Goal: Task Accomplishment & Management: Manage account settings

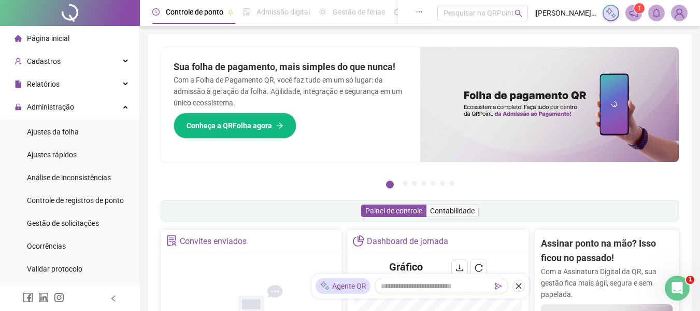
click at [304, 54] on div "Sua folha de pagamento, mais simples do que nunca! Com a Folha de Pagamento QR,…" at bounding box center [290, 104] width 259 height 115
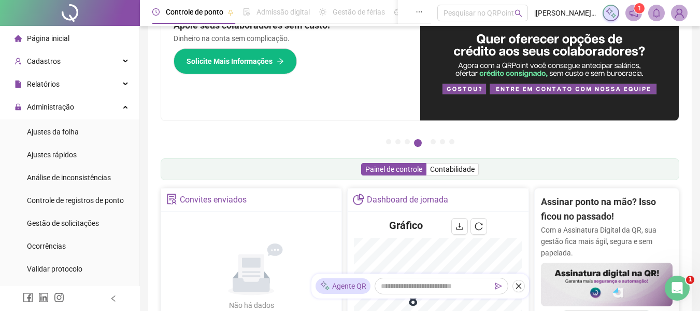
scroll to position [155, 0]
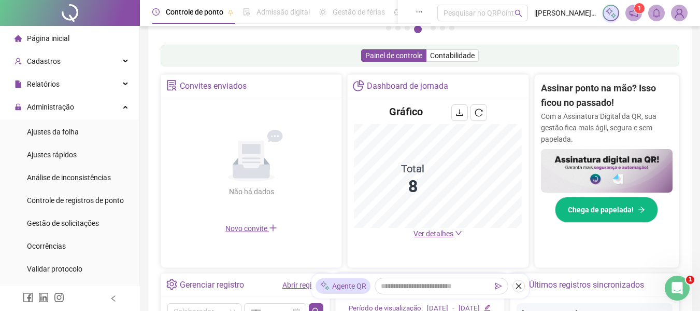
click at [289, 286] on link "Abrir registro" at bounding box center [304, 284] width 42 height 8
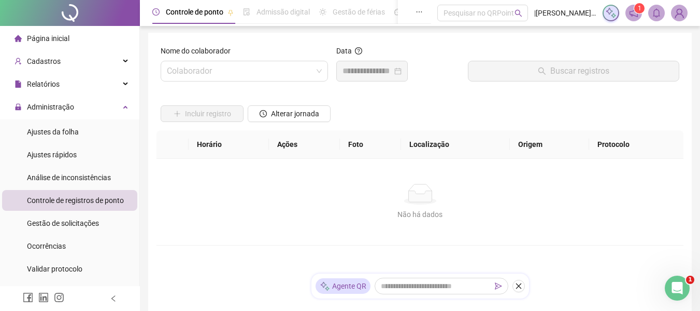
scroll to position [4, 0]
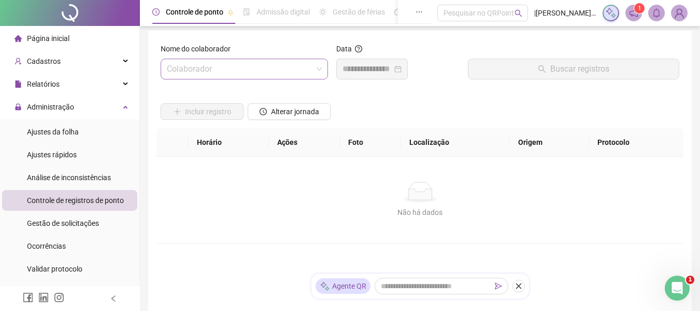
click at [276, 68] on input "search" at bounding box center [240, 69] width 146 height 20
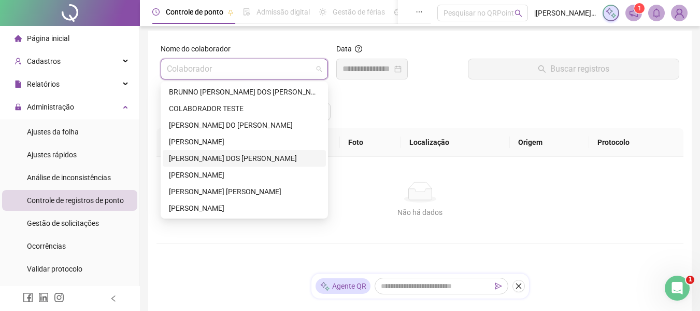
click at [178, 158] on div "[PERSON_NAME] DOS [PERSON_NAME]" at bounding box center [244, 157] width 151 height 11
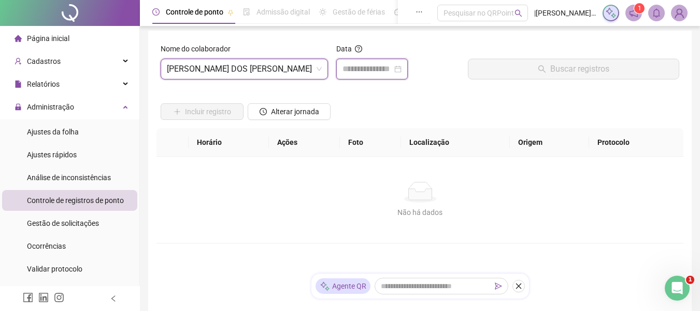
click at [358, 67] on input at bounding box center [368, 69] width 50 height 12
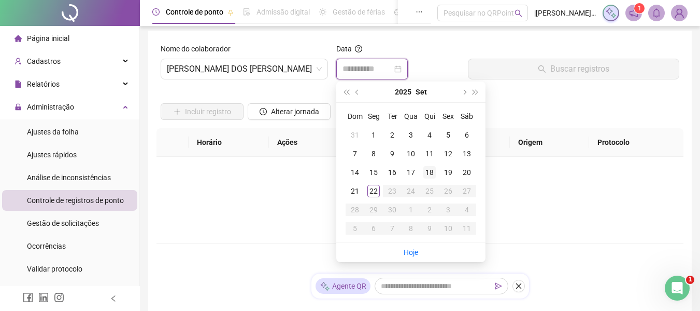
type input "**********"
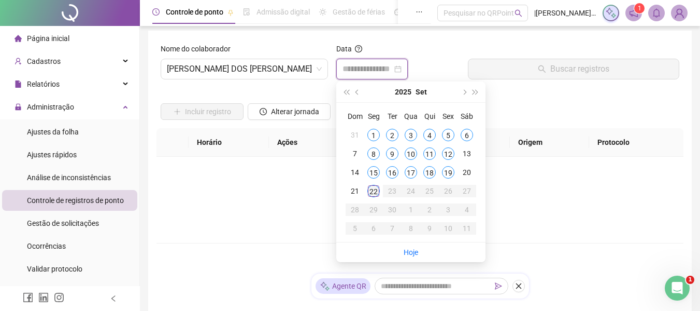
type input "**********"
click at [373, 191] on div "22" at bounding box center [374, 191] width 12 height 12
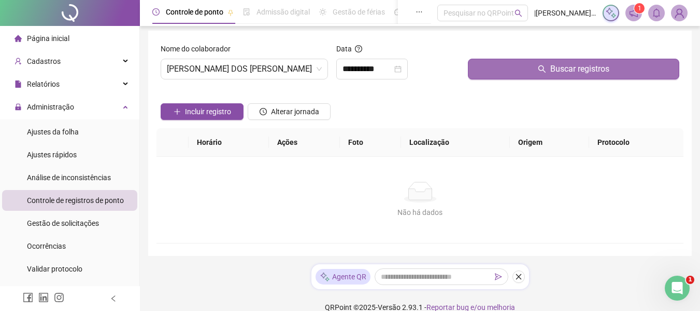
click at [550, 73] on button "Buscar registros" at bounding box center [574, 69] width 212 height 21
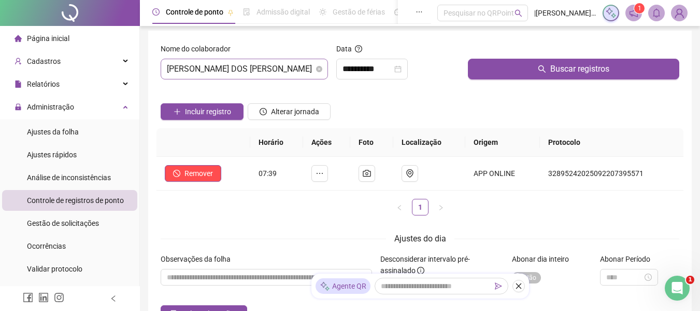
click at [269, 68] on span "[PERSON_NAME] DOS [PERSON_NAME]" at bounding box center [244, 69] width 155 height 20
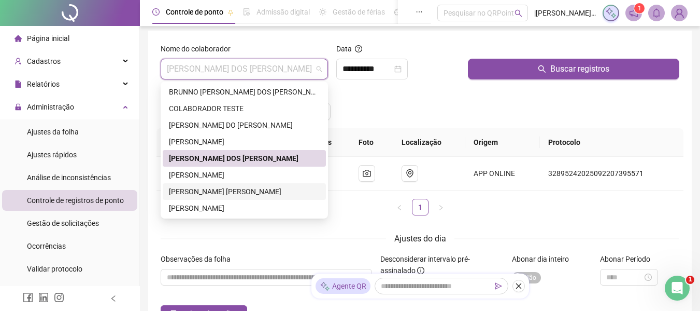
click at [192, 193] on div "[PERSON_NAME] [PERSON_NAME]" at bounding box center [244, 191] width 151 height 11
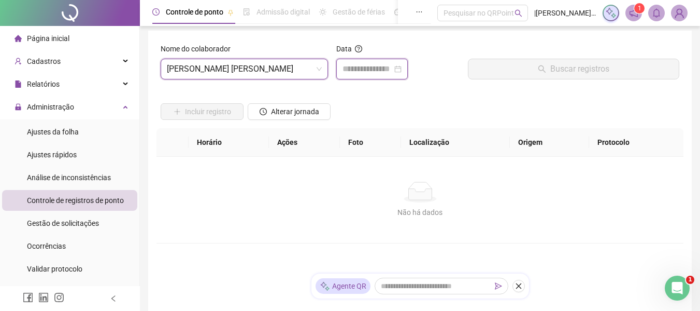
click at [354, 75] on input at bounding box center [368, 69] width 50 height 12
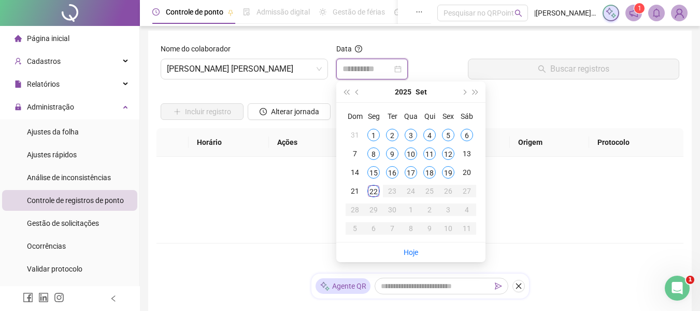
type input "**********"
click at [372, 188] on div "22" at bounding box center [374, 191] width 12 height 12
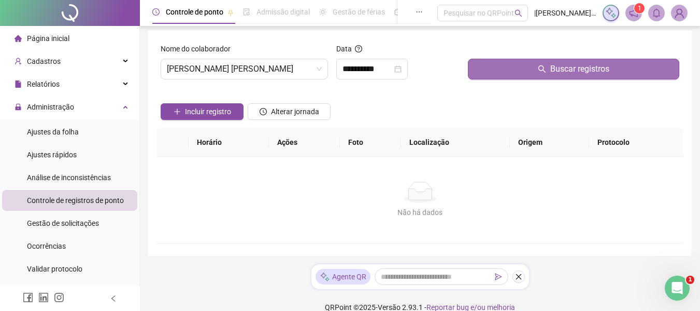
click at [564, 69] on span "Buscar registros" at bounding box center [580, 69] width 59 height 12
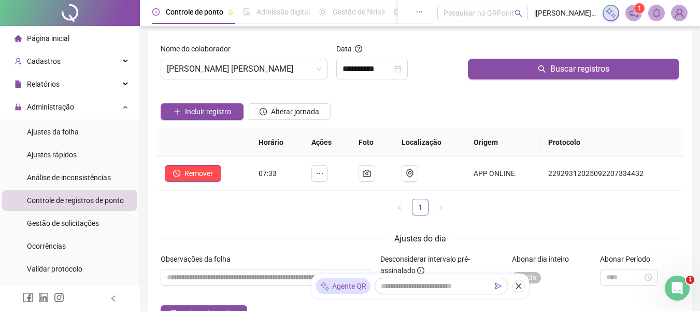
click at [63, 41] on span "Página inicial" at bounding box center [48, 38] width 43 height 8
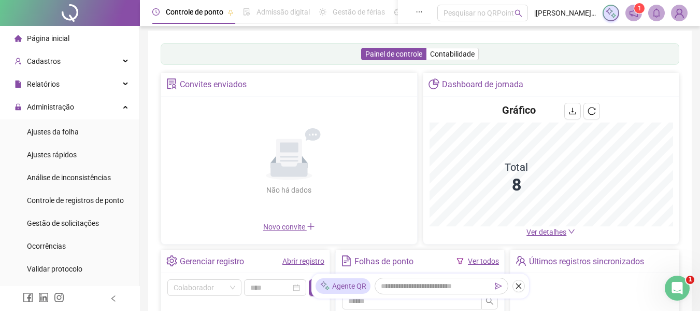
drag, startPoint x: 517, startPoint y: 286, endPoint x: 346, endPoint y: 269, distance: 172.0
click at [517, 286] on icon "close" at bounding box center [518, 285] width 7 height 7
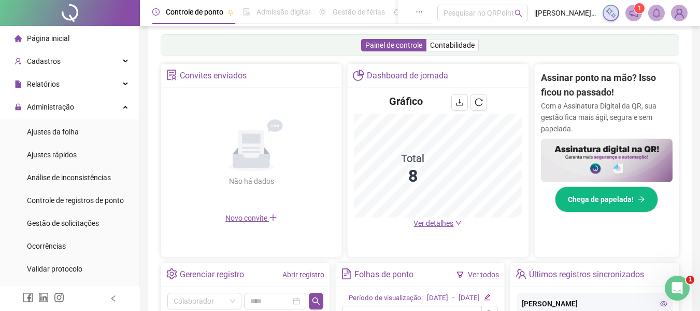
scroll to position [174, 0]
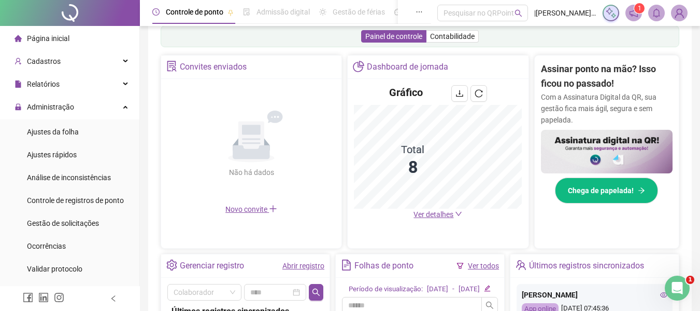
click at [441, 213] on span "Ver detalhes" at bounding box center [434, 214] width 40 height 8
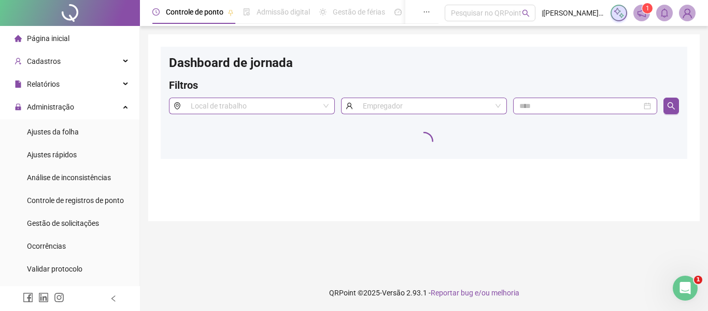
click at [458, 160] on div "Dashboard de jornada Filtros Local de trabalho Empregador" at bounding box center [424, 127] width 552 height 187
click at [33, 35] on span "Página inicial" at bounding box center [48, 38] width 43 height 8
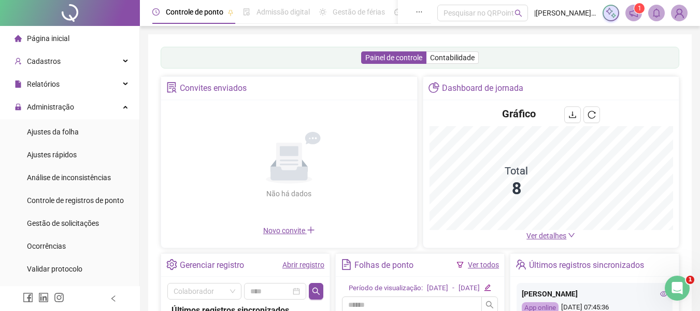
click at [543, 235] on span "Ver detalhes" at bounding box center [547, 235] width 40 height 8
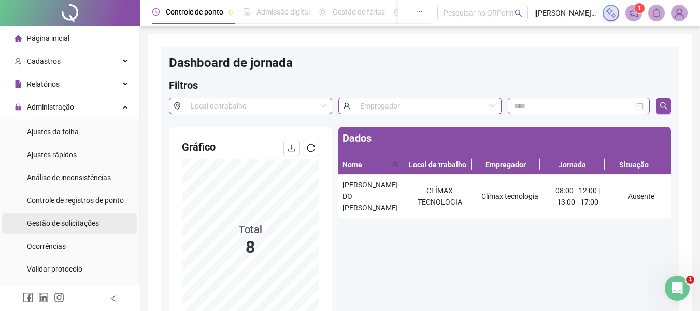
click at [72, 224] on span "Gestão de solicitações" at bounding box center [63, 223] width 72 height 8
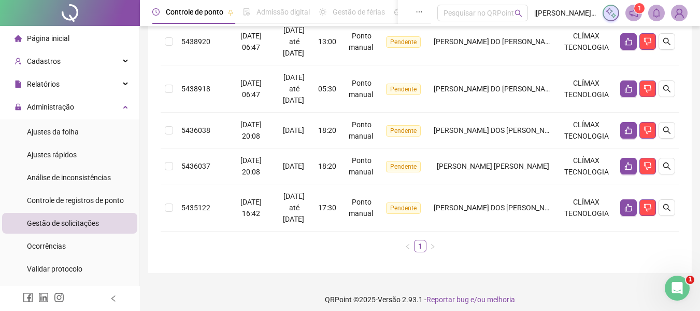
scroll to position [165, 0]
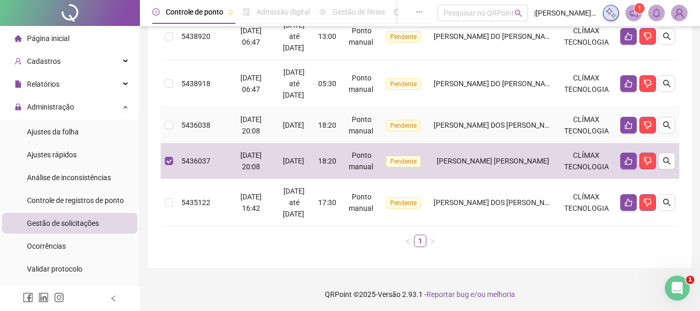
click at [164, 123] on td at bounding box center [169, 125] width 17 height 36
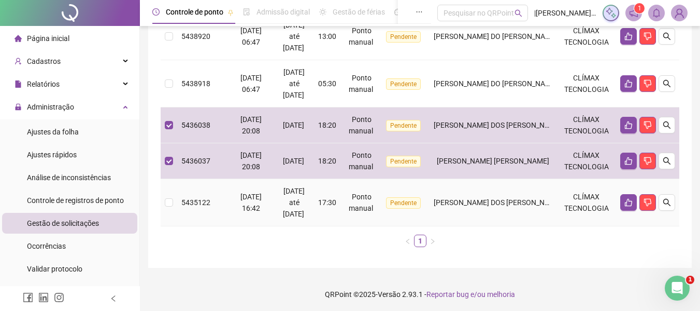
click at [161, 199] on td at bounding box center [169, 202] width 17 height 47
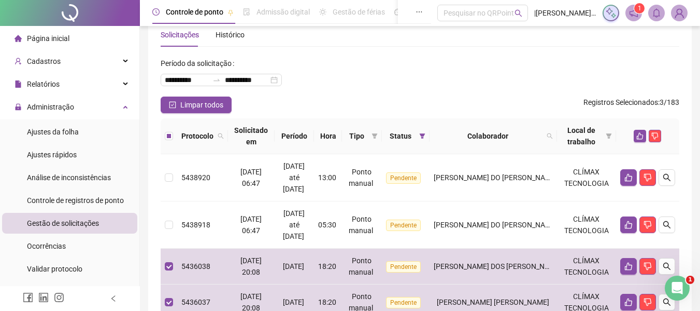
scroll to position [0, 0]
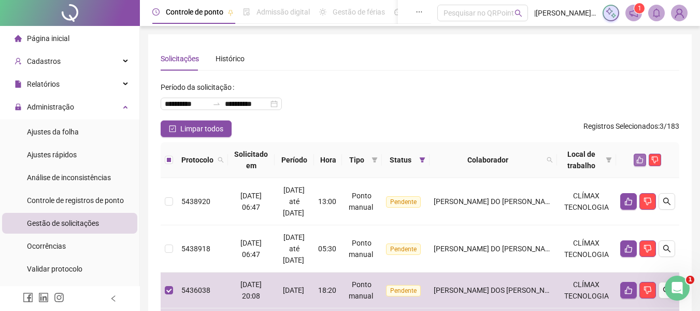
click at [640, 157] on icon "like" at bounding box center [640, 160] width 7 height 7
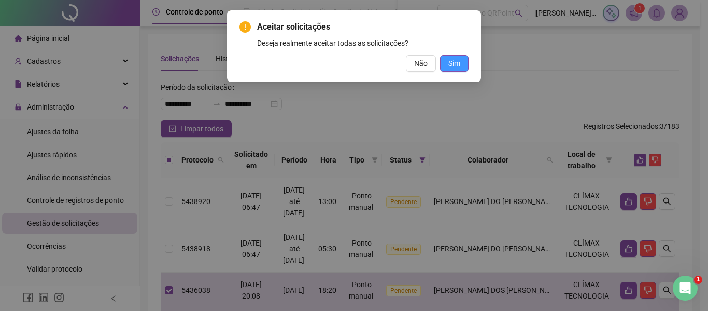
click at [454, 69] on button "Sim" at bounding box center [454, 63] width 29 height 17
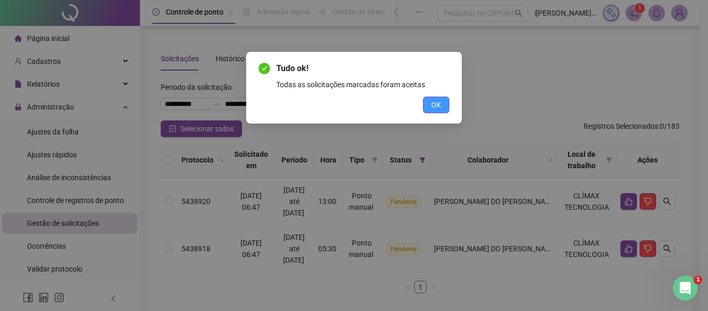
click at [435, 110] on span "OK" at bounding box center [436, 104] width 10 height 11
